Goal: Task Accomplishment & Management: Manage account settings

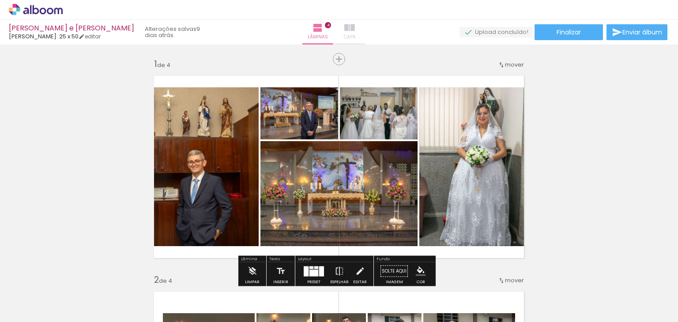
click at [353, 32] on iron-icon at bounding box center [349, 27] width 11 height 11
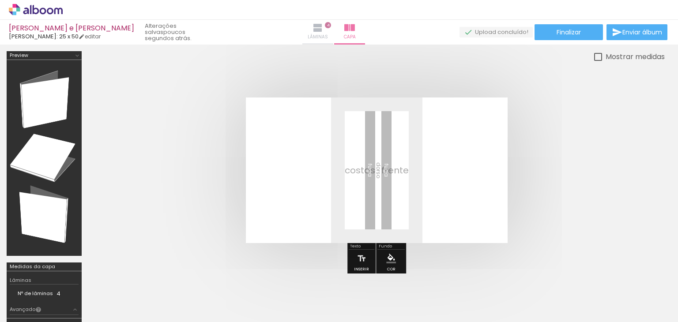
click at [318, 31] on iron-icon at bounding box center [317, 27] width 11 height 11
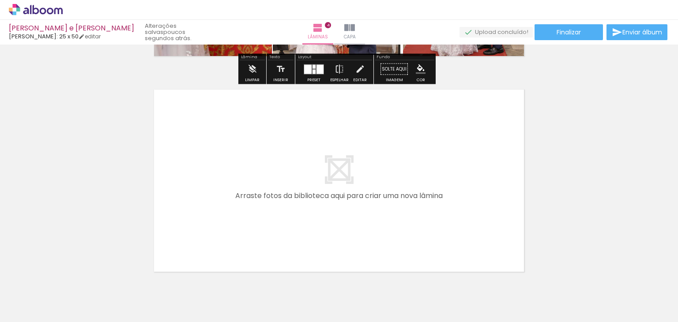
scroll to position [891, 0]
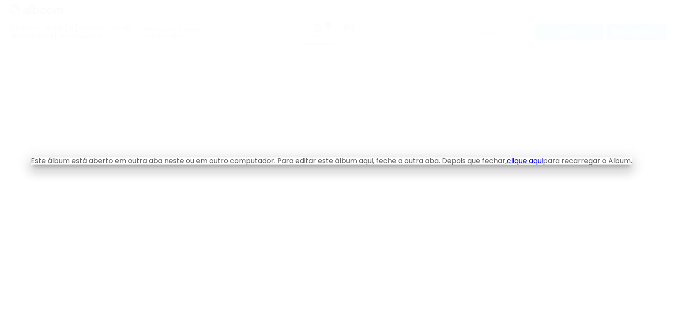
click at [540, 161] on link "clique aqui" at bounding box center [524, 161] width 36 height 10
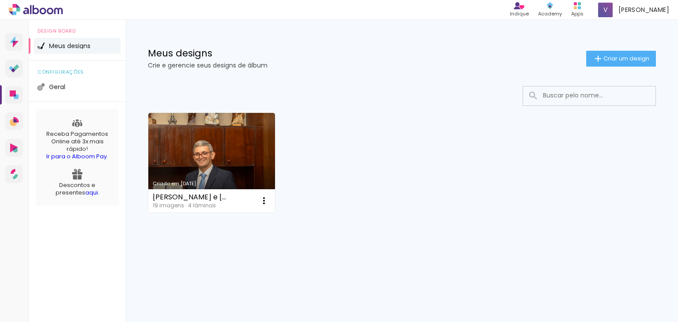
click at [36, 10] on icon at bounding box center [36, 9] width 54 height 11
click at [654, 9] on span "Vanessa" at bounding box center [643, 9] width 51 height 9
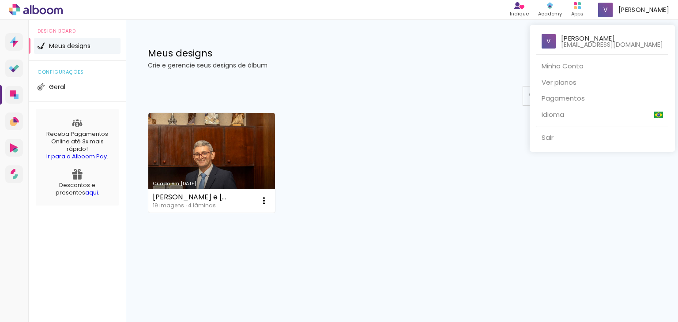
click at [212, 154] on div at bounding box center [339, 161] width 678 height 322
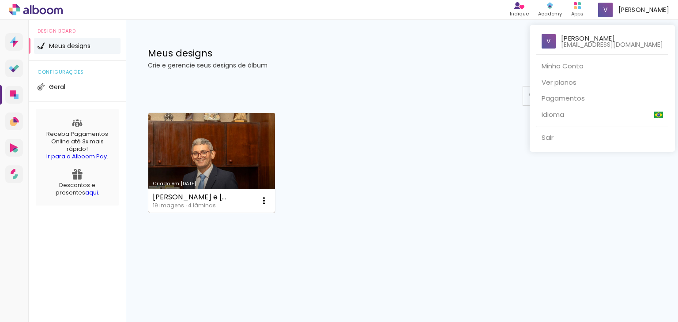
click at [212, 154] on link "Criado em [DATE]" at bounding box center [211, 163] width 127 height 100
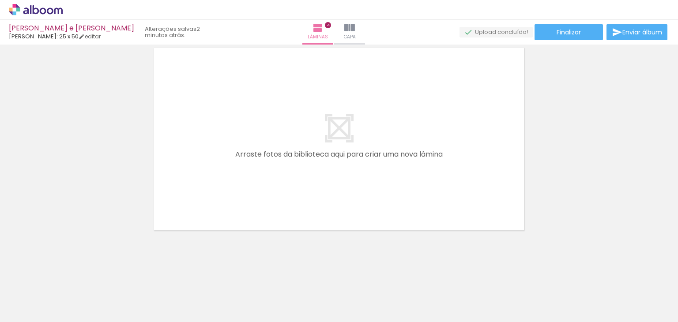
scroll to position [0, 336]
click at [89, 35] on link "editar" at bounding box center [90, 36] width 22 height 7
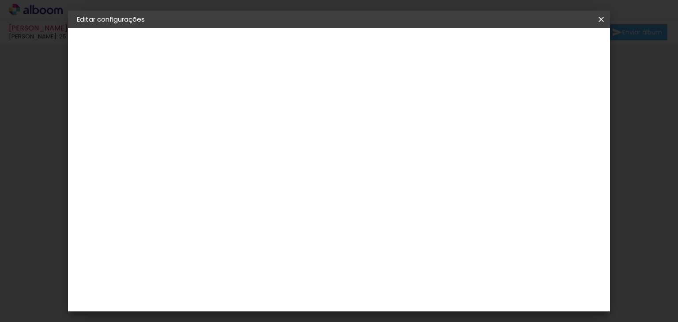
click at [600, 20] on iron-icon at bounding box center [601, 19] width 11 height 9
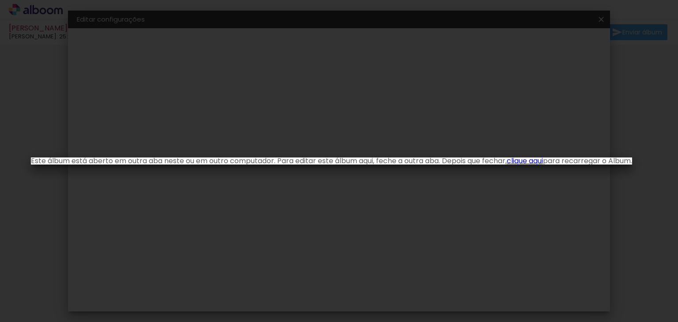
click at [663, 242] on iron-overlay-backdrop at bounding box center [339, 161] width 678 height 322
click at [528, 161] on link "clique aqui" at bounding box center [524, 161] width 36 height 10
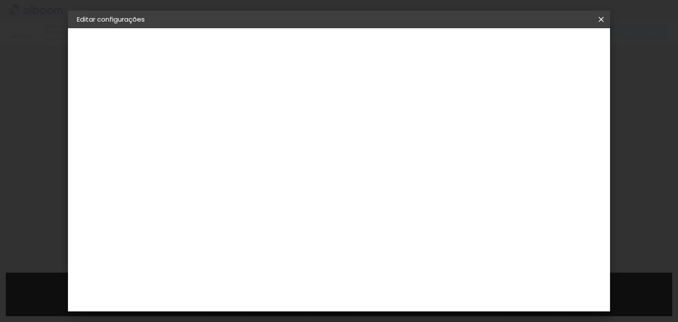
click at [602, 18] on iron-icon at bounding box center [601, 19] width 11 height 9
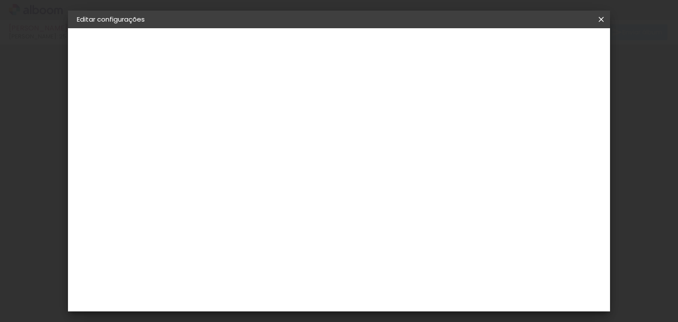
type input "[PERSON_NAME] e [PERSON_NAME]"
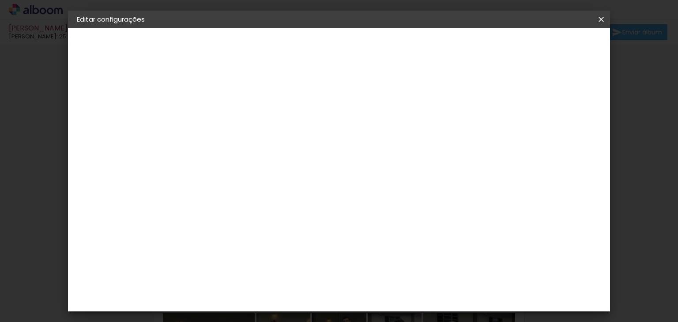
click at [0, 0] on slot "[PERSON_NAME] e [PERSON_NAME]" at bounding box center [0, 0] width 0 height 0
click at [599, 16] on iron-icon at bounding box center [601, 19] width 11 height 9
click at [23, 112] on iron-overlay-backdrop at bounding box center [339, 161] width 678 height 322
click at [603, 17] on iron-icon at bounding box center [601, 19] width 11 height 9
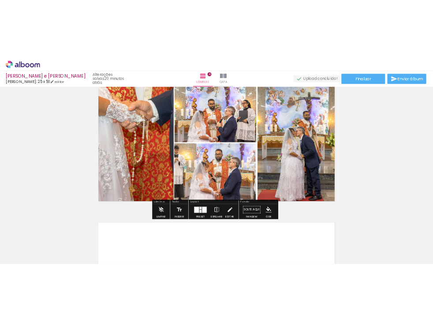
scroll to position [662, 0]
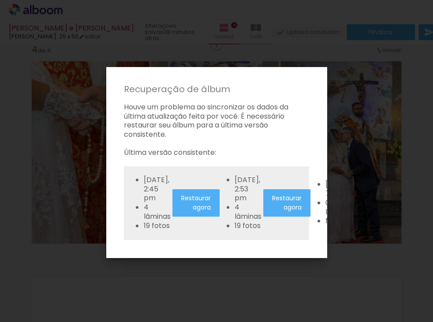
click at [129, 246] on paper-dialog "Recuperação de álbum Houve um problema ao sincronizar os dados da última atuali…" at bounding box center [216, 162] width 221 height 191
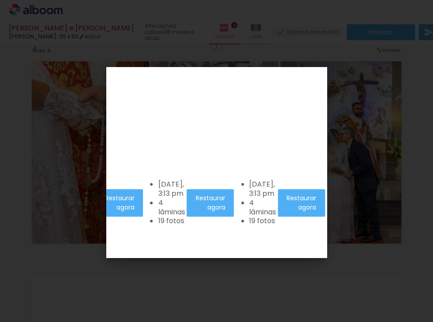
scroll to position [0, 1633]
click at [363, 221] on iron-overlay-backdrop at bounding box center [216, 161] width 433 height 322
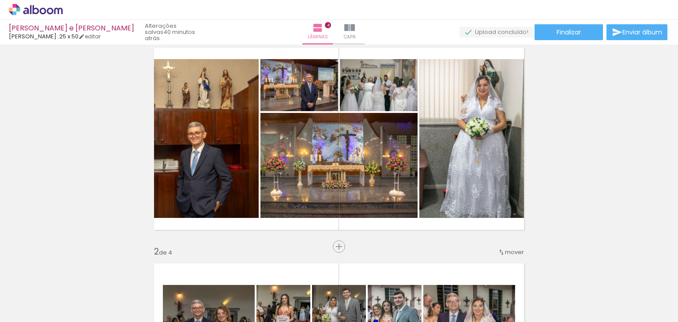
scroll to position [8, 0]
